Goal: Task Accomplishment & Management: Complete application form

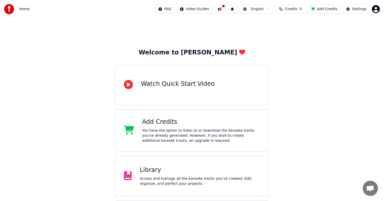
click at [226, 87] on div "Watch Quick Start Video" at bounding box center [192, 85] width 154 height 40
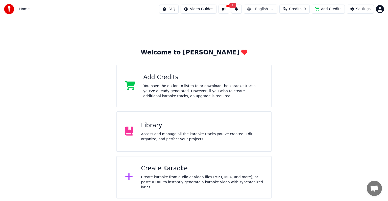
click at [184, 176] on div "Create karaoke from audio or video files (MP3, MP4, and more), or paste a URL t…" at bounding box center [202, 181] width 122 height 15
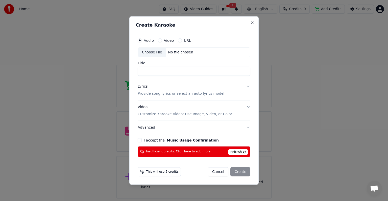
click at [168, 40] on label "Video" at bounding box center [169, 41] width 10 height 4
click at [162, 40] on button "Video" at bounding box center [160, 40] width 4 height 4
click at [205, 69] on input "Title" at bounding box center [194, 71] width 113 height 9
click at [252, 21] on button "Close" at bounding box center [253, 23] width 4 height 4
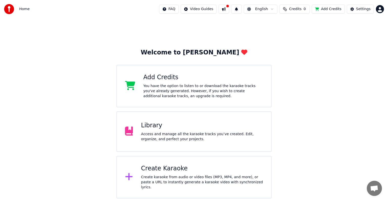
click at [210, 172] on div "Create Karaoke" at bounding box center [202, 168] width 122 height 8
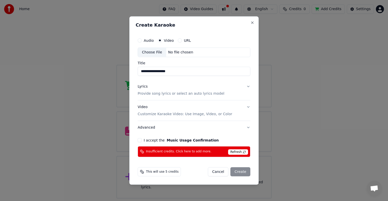
type input "**********"
click at [222, 95] on button "Lyrics Provide song lyrics or select an auto lyrics model" at bounding box center [194, 90] width 113 height 20
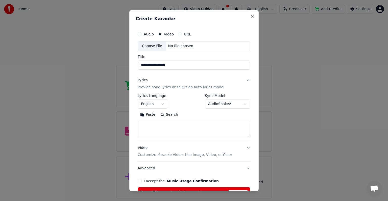
click at [164, 105] on body "**********" at bounding box center [194, 99] width 388 height 198
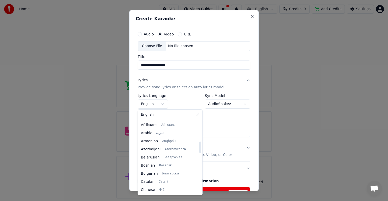
scroll to position [129, 0]
select select "**"
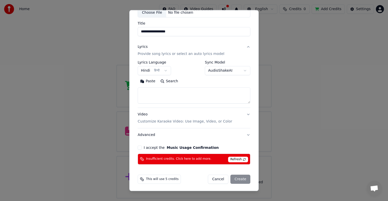
scroll to position [34, 0]
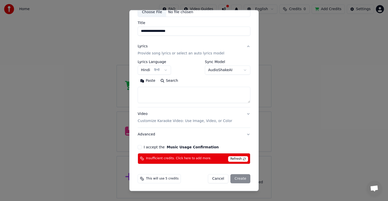
click at [208, 101] on textarea at bounding box center [194, 95] width 113 height 16
click at [203, 120] on p "Customize Karaoke Video: Use Image, Video, or Color" at bounding box center [185, 120] width 95 height 5
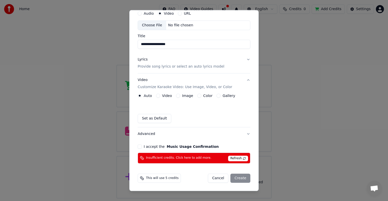
scroll to position [20, 0]
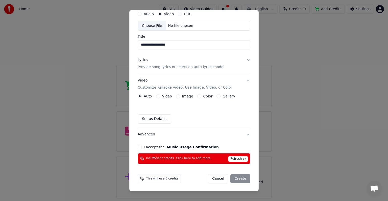
click at [157, 118] on button "Set as Default" at bounding box center [155, 118] width 34 height 9
click at [142, 147] on div "I accept the Music Usage Confirmation" at bounding box center [194, 147] width 113 height 4
click at [141, 147] on button "I accept the Music Usage Confirmation" at bounding box center [140, 147] width 4 height 4
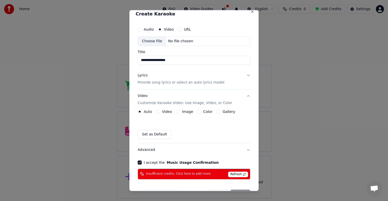
scroll to position [0, 0]
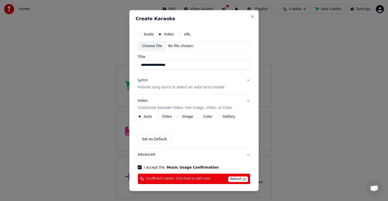
click at [222, 87] on button "Lyrics Provide song lyrics or select an auto lyrics model" at bounding box center [194, 84] width 113 height 20
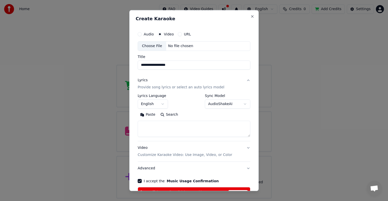
click at [211, 125] on textarea at bounding box center [194, 129] width 113 height 16
click at [163, 104] on body "**********" at bounding box center [194, 99] width 388 height 198
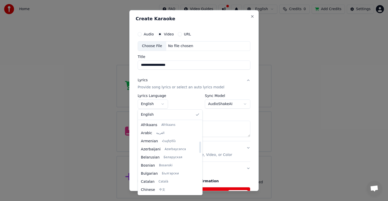
scroll to position [129, 0]
select select "**"
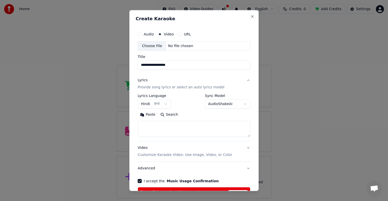
click at [198, 125] on textarea at bounding box center [194, 129] width 113 height 16
paste textarea "**********"
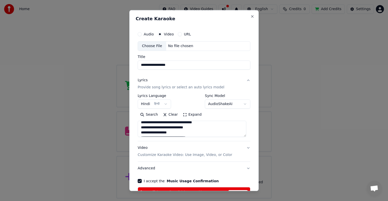
scroll to position [0, 0]
type textarea "**********"
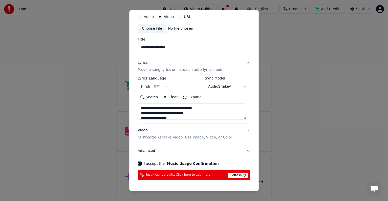
scroll to position [34, 0]
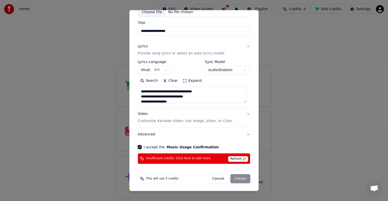
click at [237, 177] on div "Cancel Create" at bounding box center [229, 178] width 42 height 9
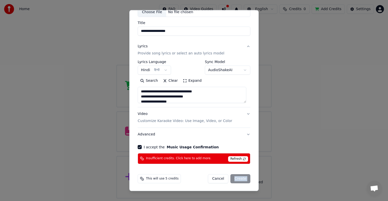
click at [237, 177] on div "Cancel Create" at bounding box center [229, 178] width 42 height 9
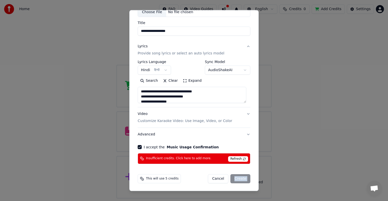
click at [237, 177] on div "Cancel Create" at bounding box center [229, 178] width 42 height 9
click at [236, 176] on div "Cancel Create" at bounding box center [229, 178] width 42 height 9
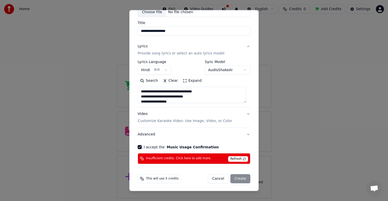
click at [236, 158] on span "Refresh" at bounding box center [238, 159] width 20 height 6
click at [236, 176] on div "Cancel Create" at bounding box center [229, 178] width 42 height 9
click at [214, 156] on div "Insufficient credits. Click here to add more. Refresh" at bounding box center [194, 158] width 113 height 11
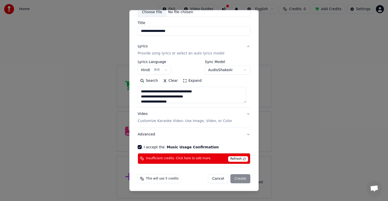
click at [192, 159] on span "Insufficient credits. Click here to add more." at bounding box center [178, 158] width 65 height 4
click at [218, 179] on button "Cancel" at bounding box center [218, 178] width 20 height 9
select select
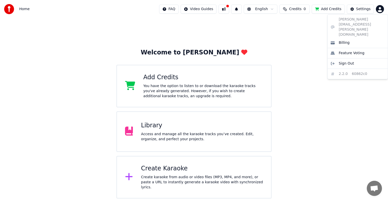
click at [379, 10] on html "Home FAQ Video Guides English Credits 0 Add Credits Settings Welcome to Youka A…" at bounding box center [194, 99] width 388 height 198
click at [351, 61] on span "Sign Out" at bounding box center [346, 63] width 15 height 5
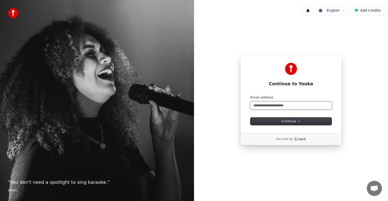
click at [300, 105] on input "Email address" at bounding box center [291, 106] width 81 height 8
click at [304, 120] on button "Continue" at bounding box center [291, 121] width 81 height 8
type input "**********"
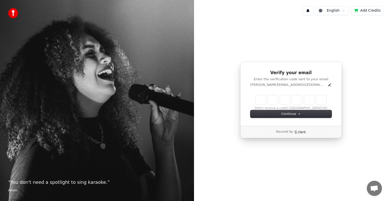
click at [260, 101] on input "Enter verification code" at bounding box center [291, 99] width 71 height 9
type input "******"
